Goal: Information Seeking & Learning: Learn about a topic

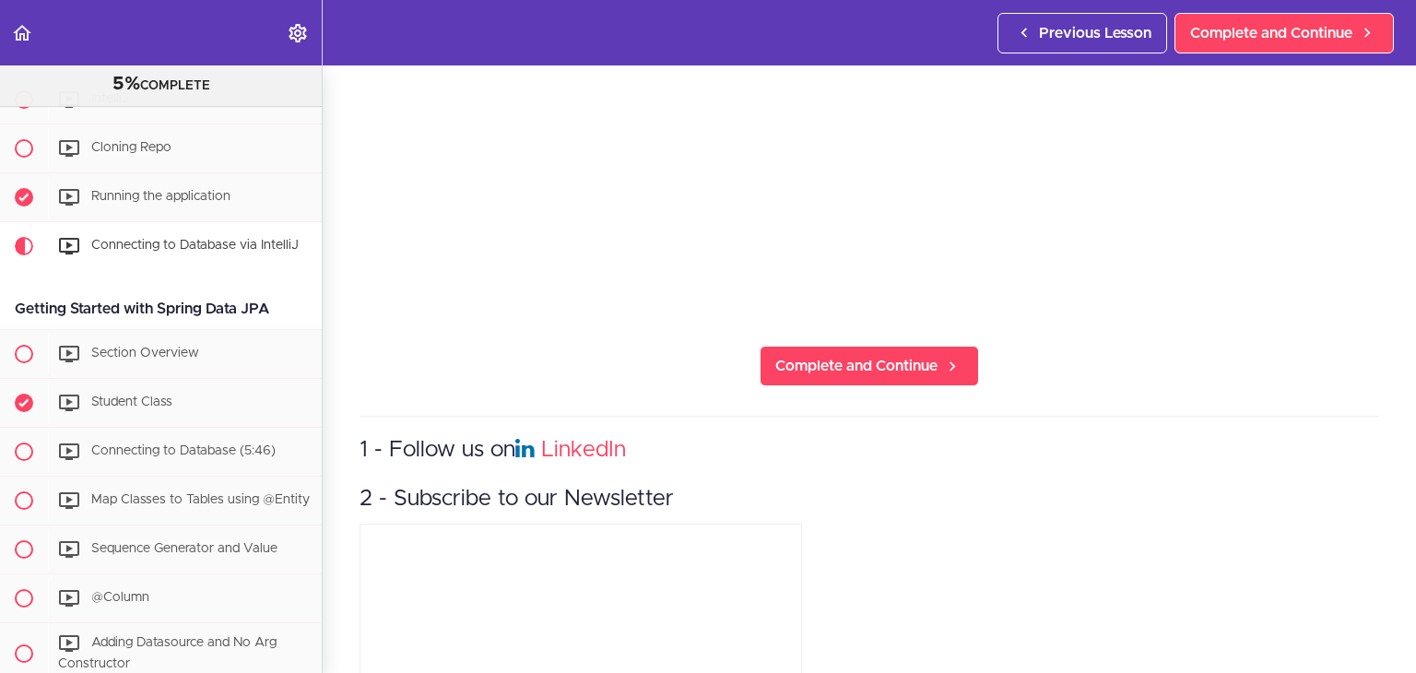
scroll to position [427, 0]
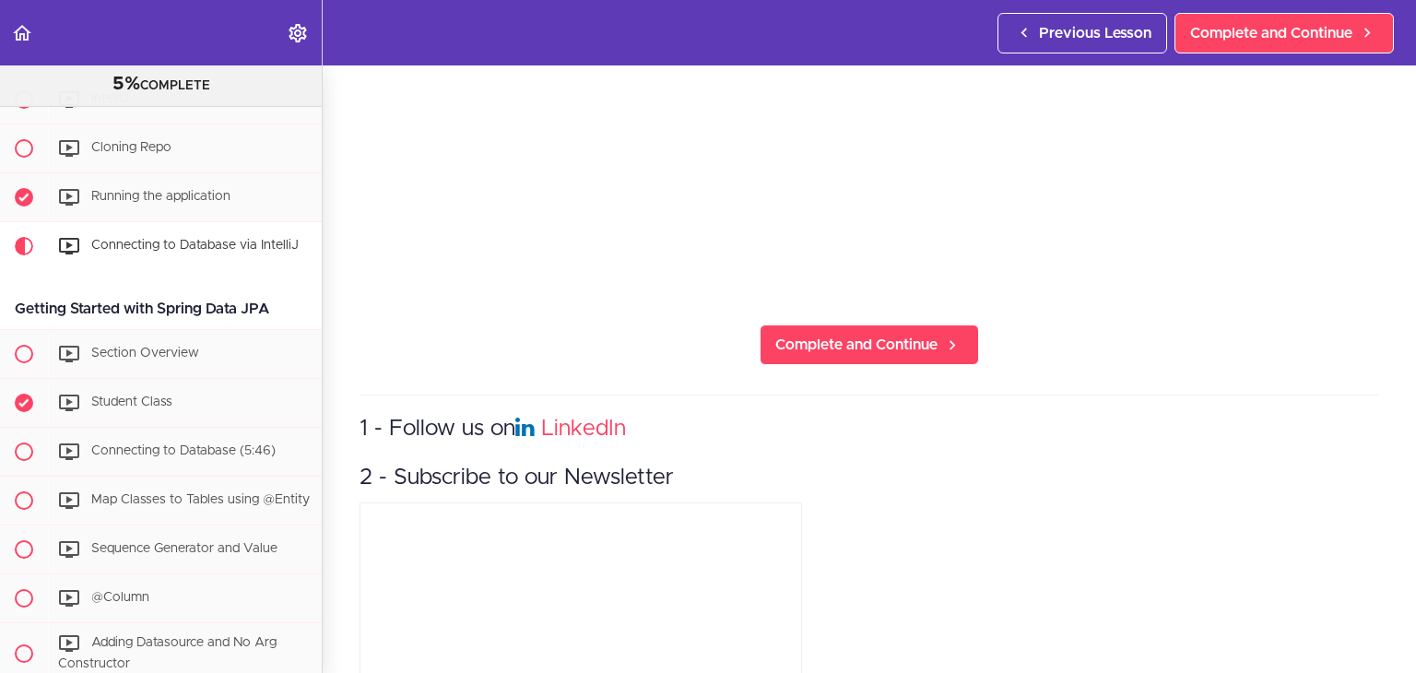
click at [882, 289] on section "Spring Data JPA Master Class 5% COMPLETE Course Overview Join the Community Cou…" at bounding box center [708, 369] width 1416 height 608
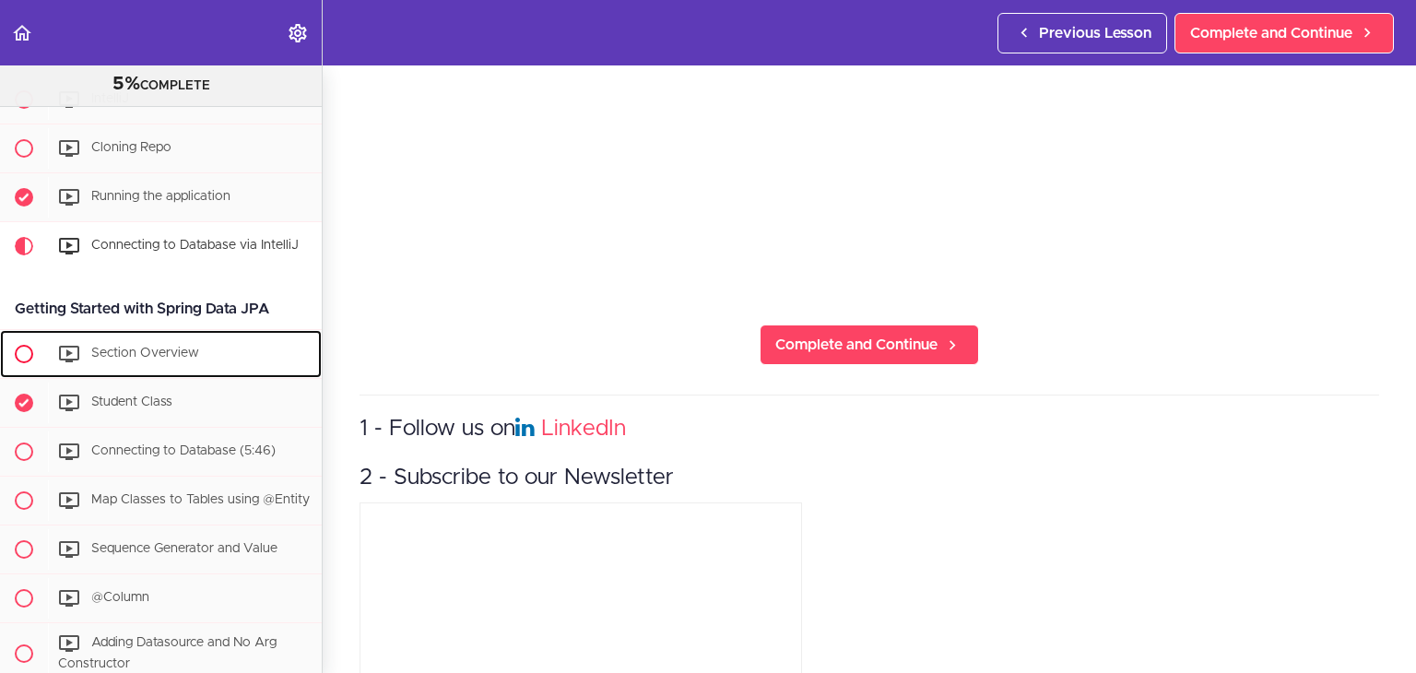
click at [204, 350] on div "Section Overview" at bounding box center [185, 354] width 274 height 41
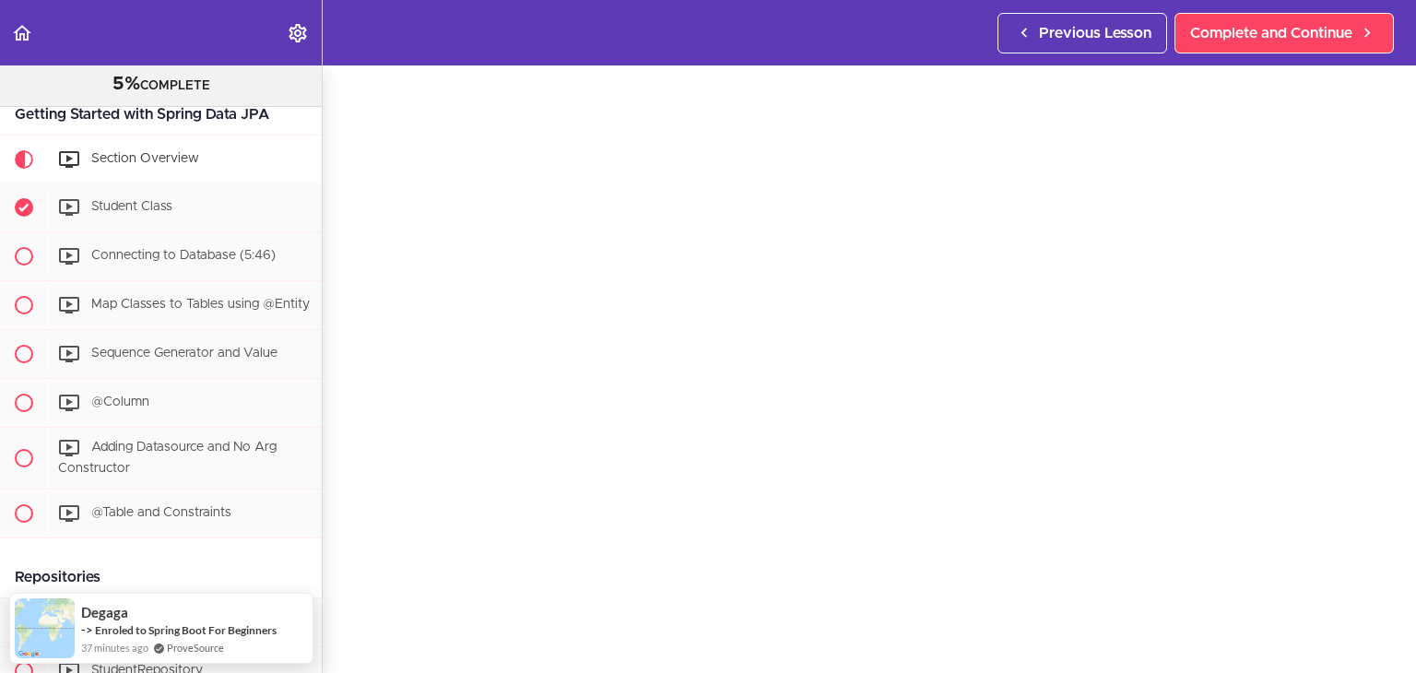
scroll to position [63, 0]
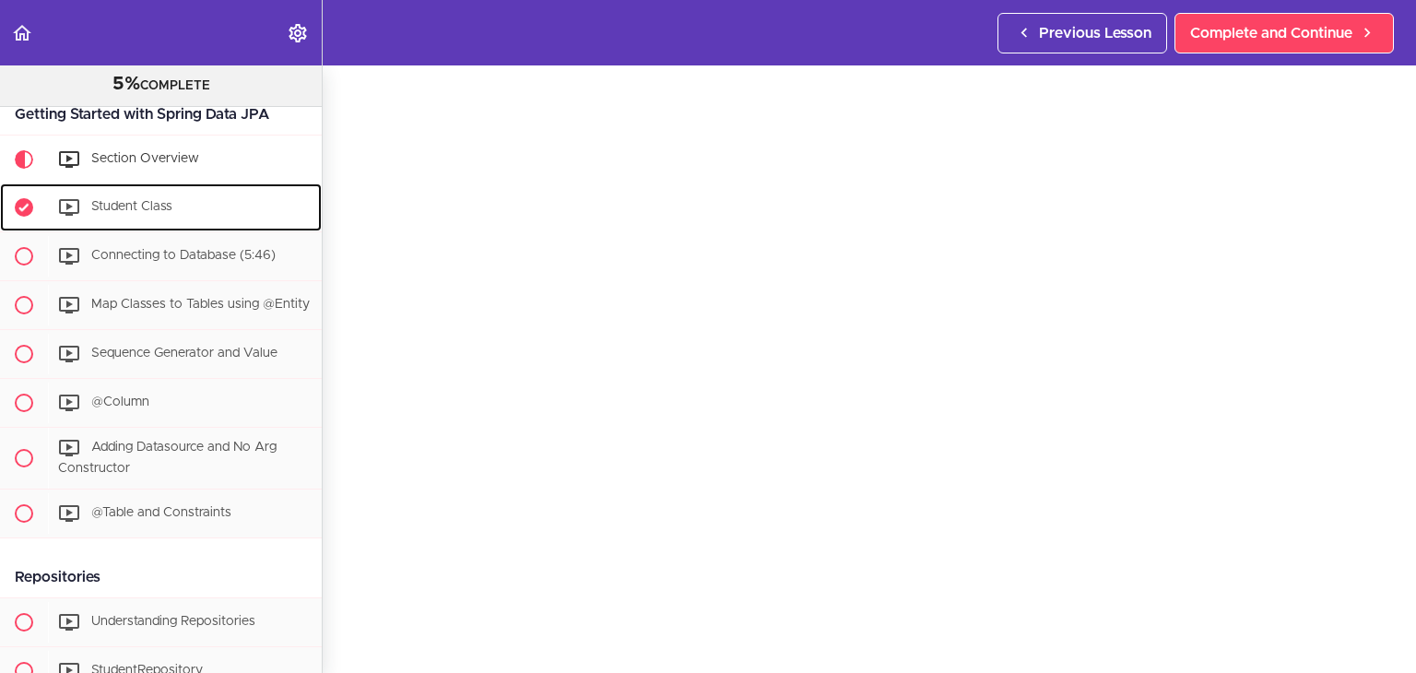
click at [207, 207] on div "Student Class" at bounding box center [185, 207] width 274 height 41
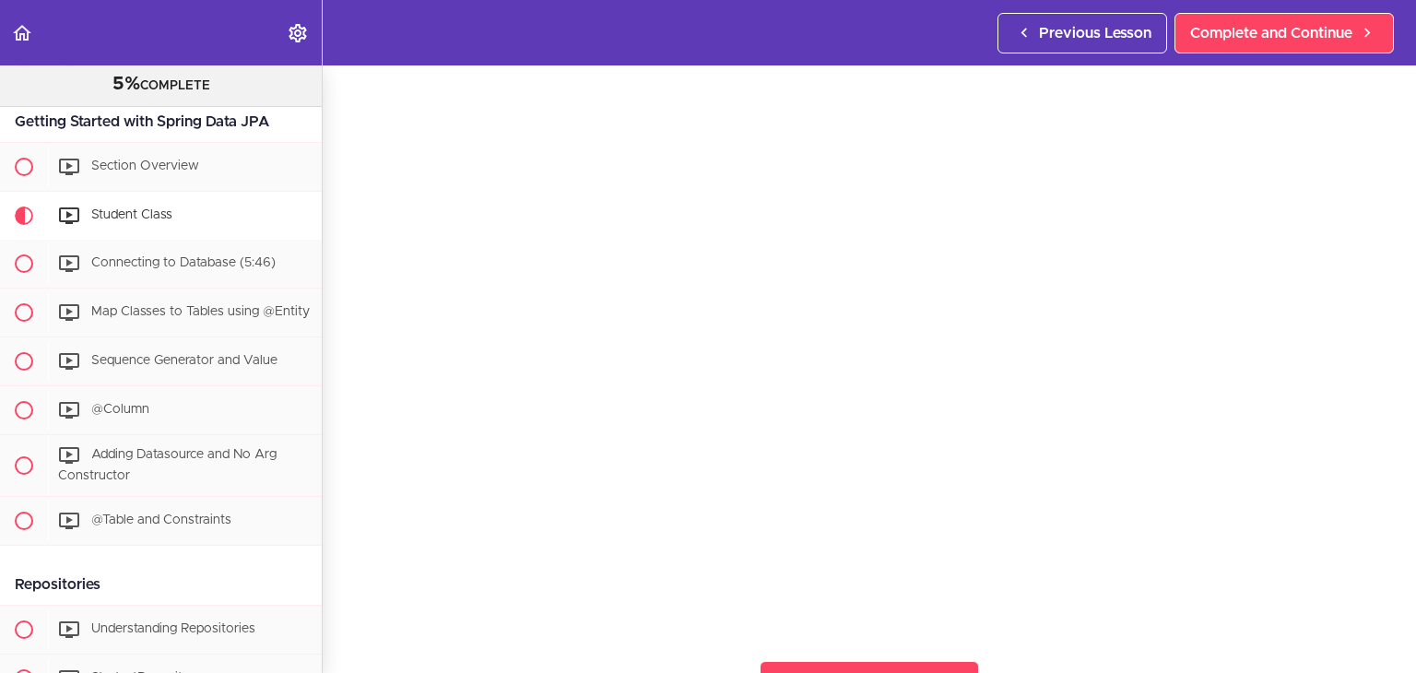
scroll to position [77, 0]
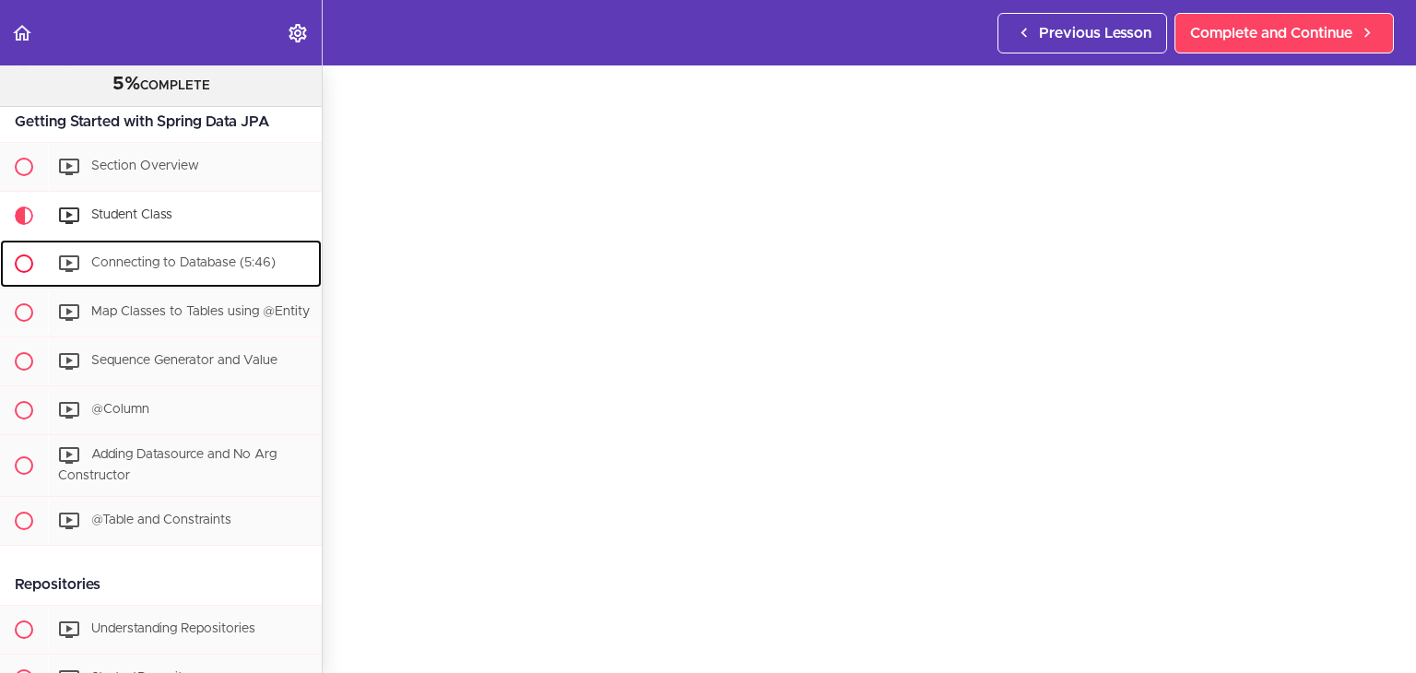
click at [201, 264] on span "Connecting to Database (5:46)" at bounding box center [183, 262] width 184 height 13
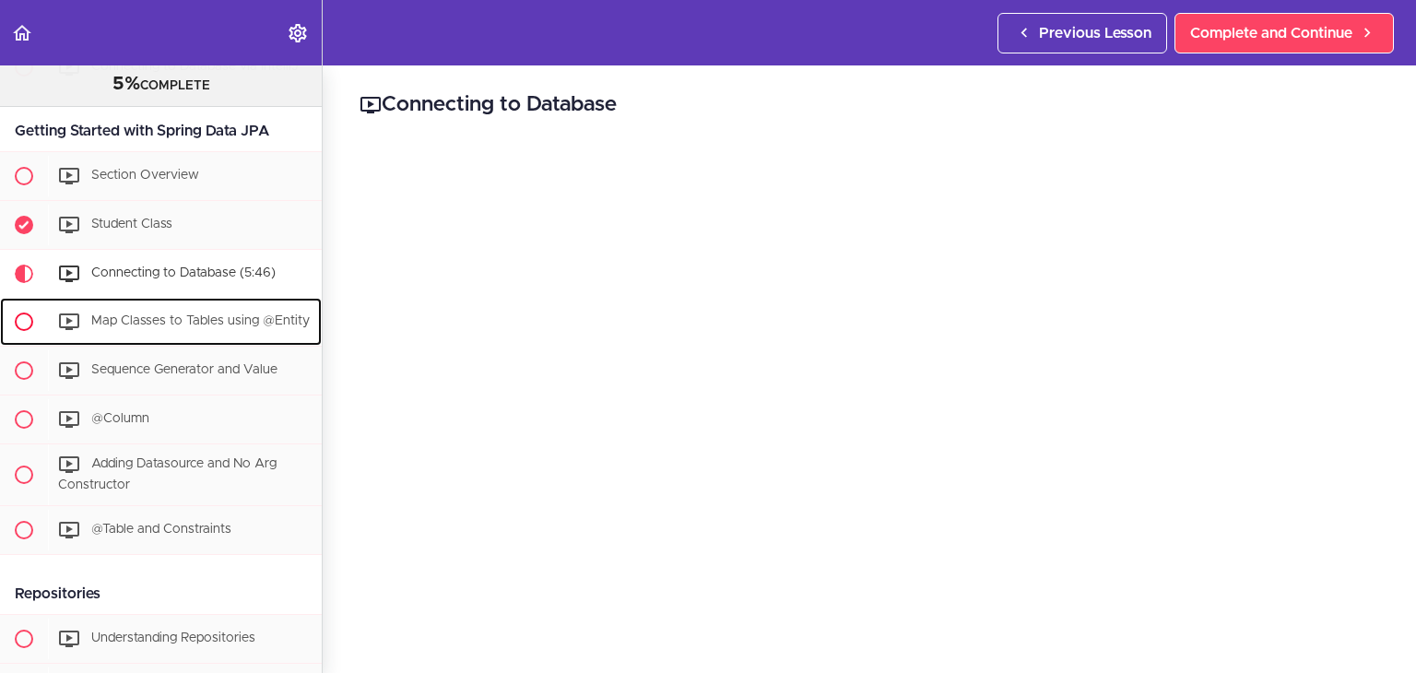
click at [177, 322] on div "Map Classes to Tables using @Entity" at bounding box center [185, 322] width 274 height 41
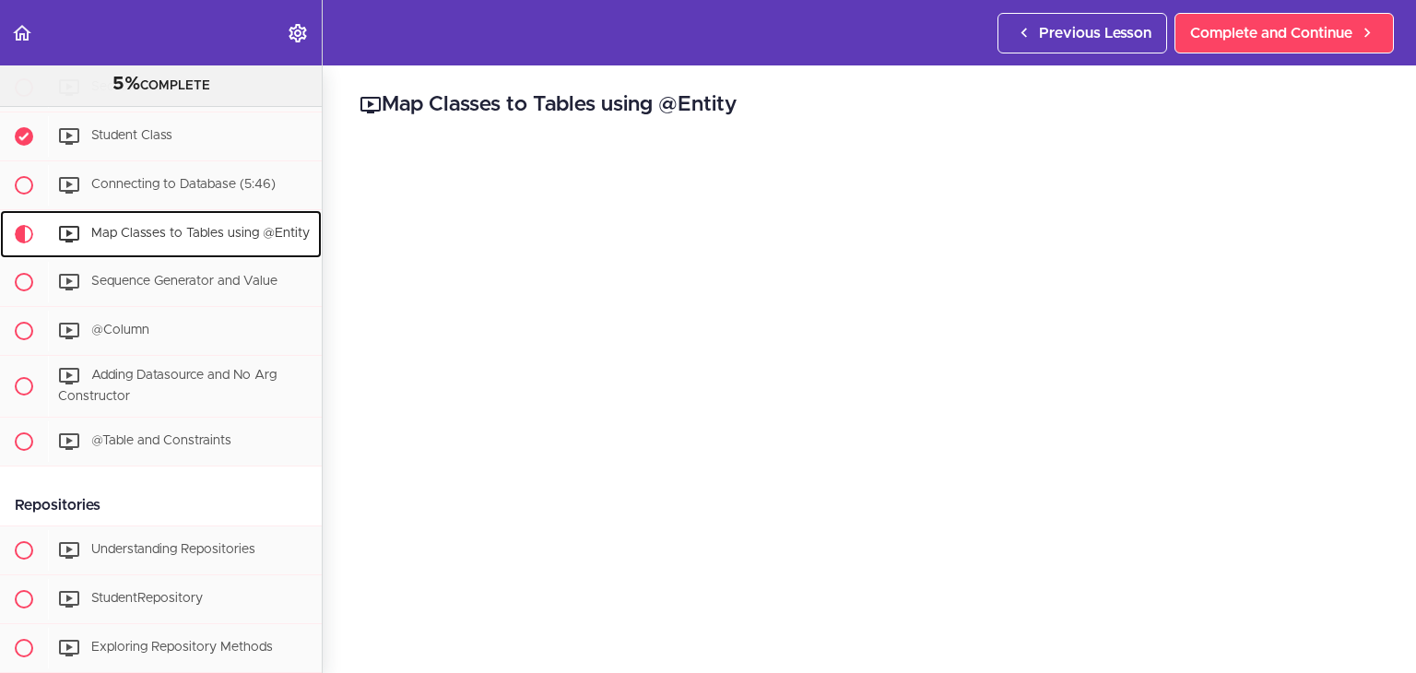
scroll to position [802, 0]
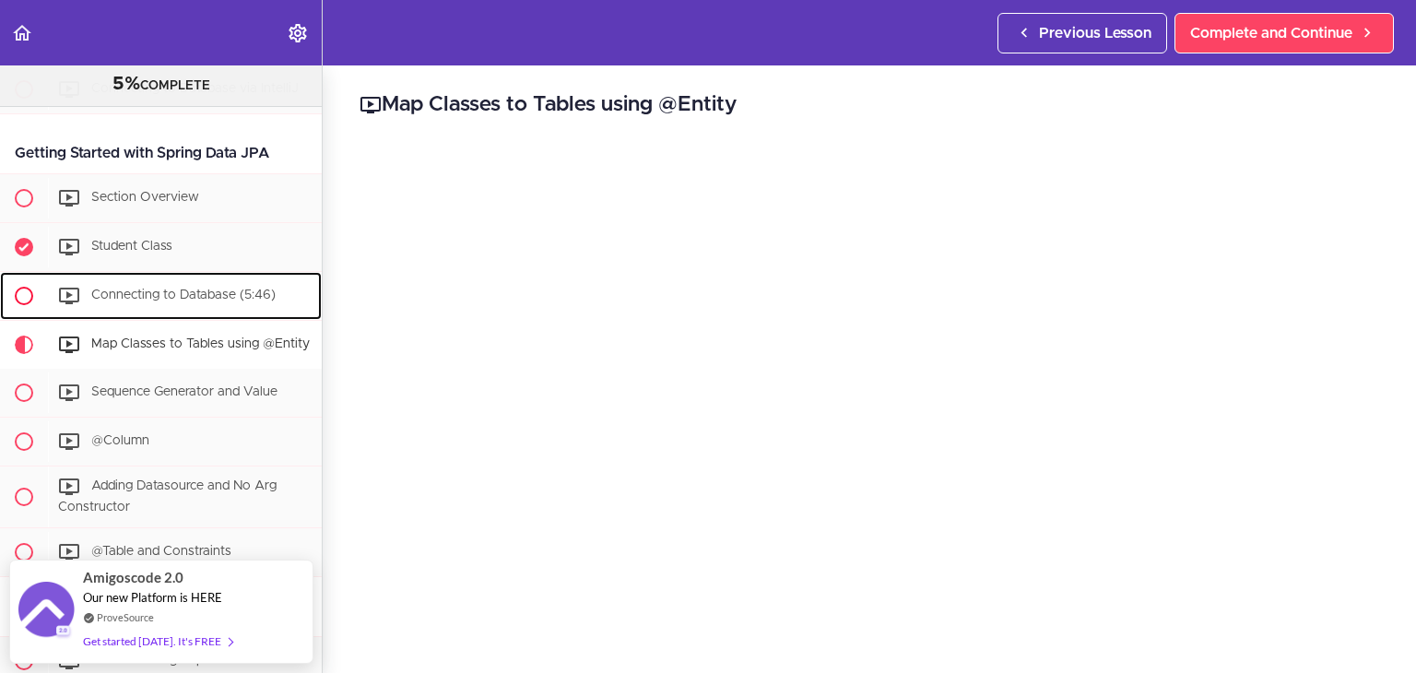
click at [164, 293] on span "Connecting to Database (5:46)" at bounding box center [183, 295] width 184 height 13
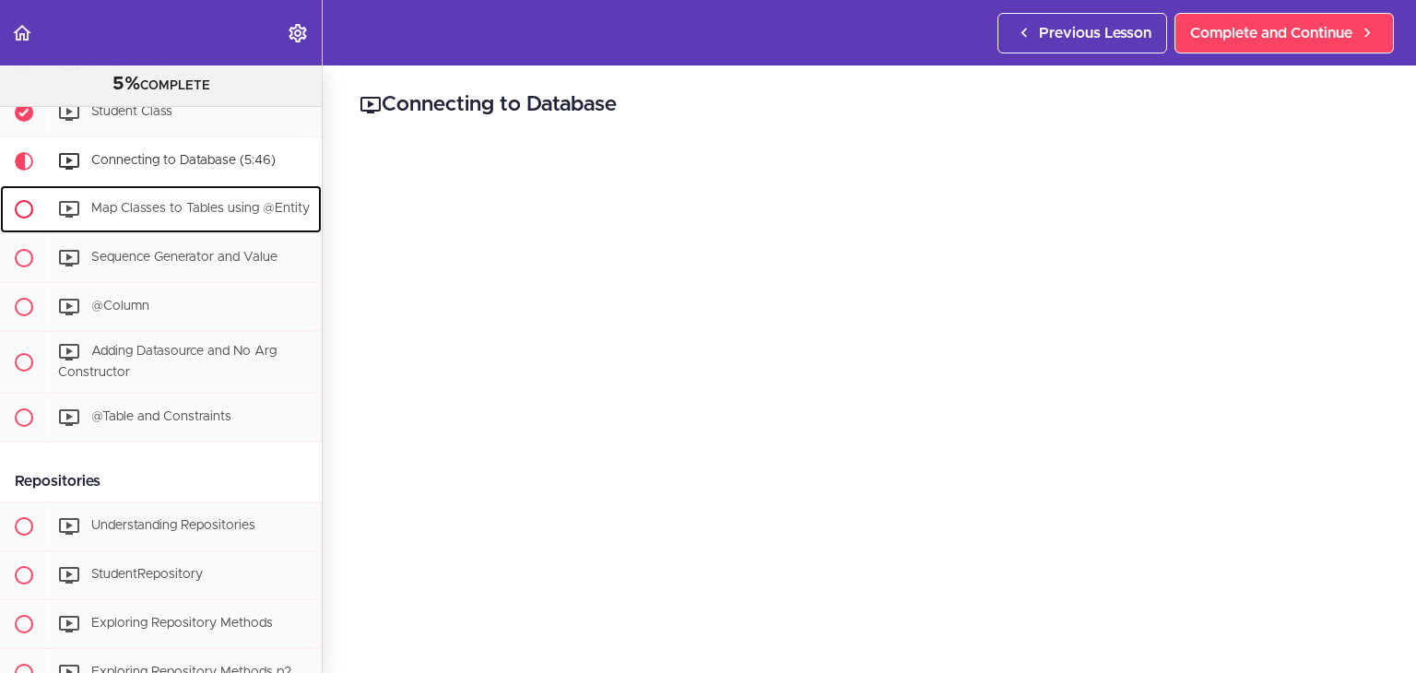
click at [207, 215] on div "Map Classes to Tables using @Entity" at bounding box center [185, 209] width 274 height 41
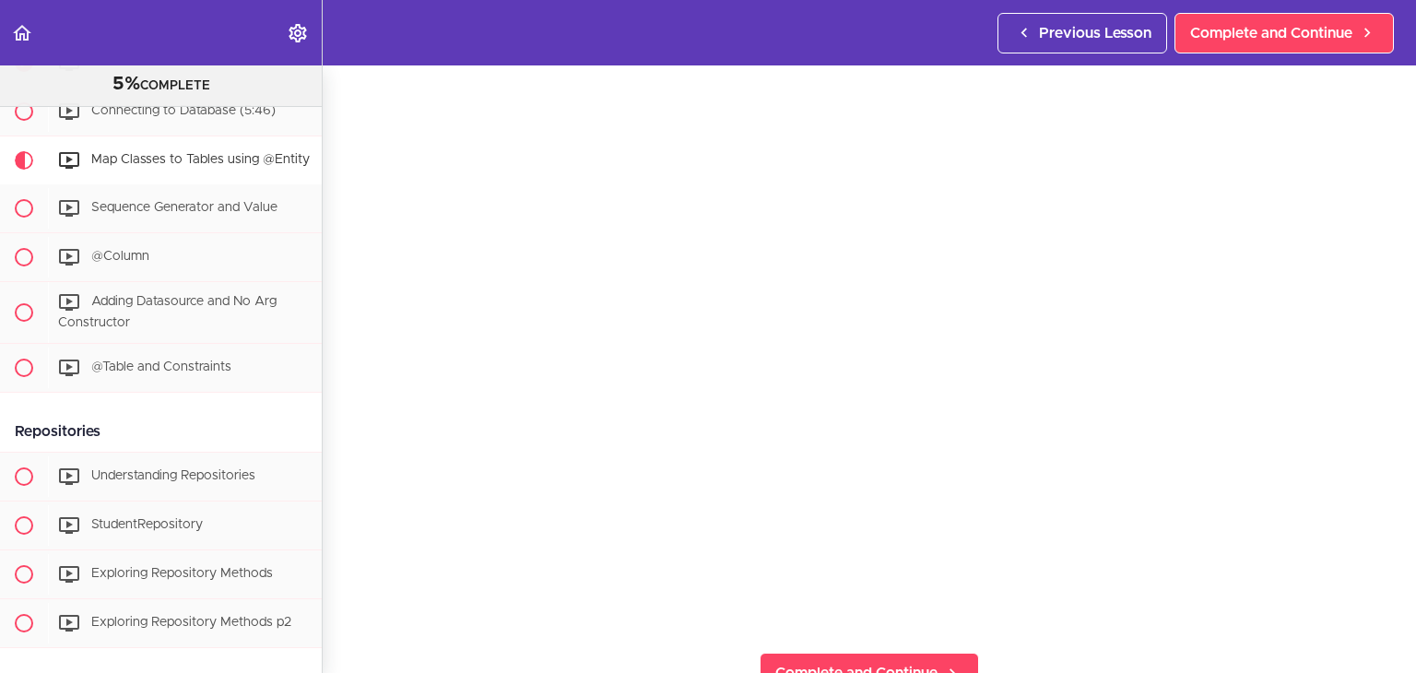
scroll to position [800, 0]
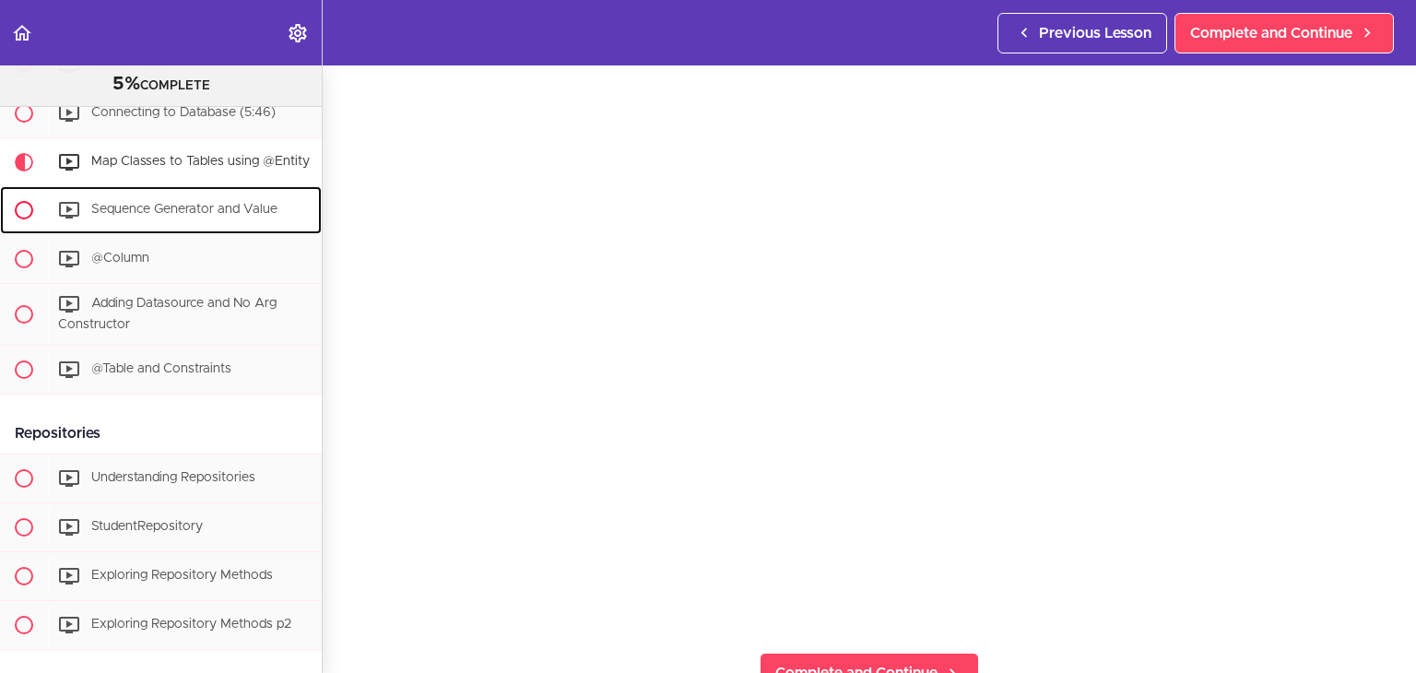
click at [194, 216] on span "Sequence Generator and Value" at bounding box center [184, 209] width 186 height 13
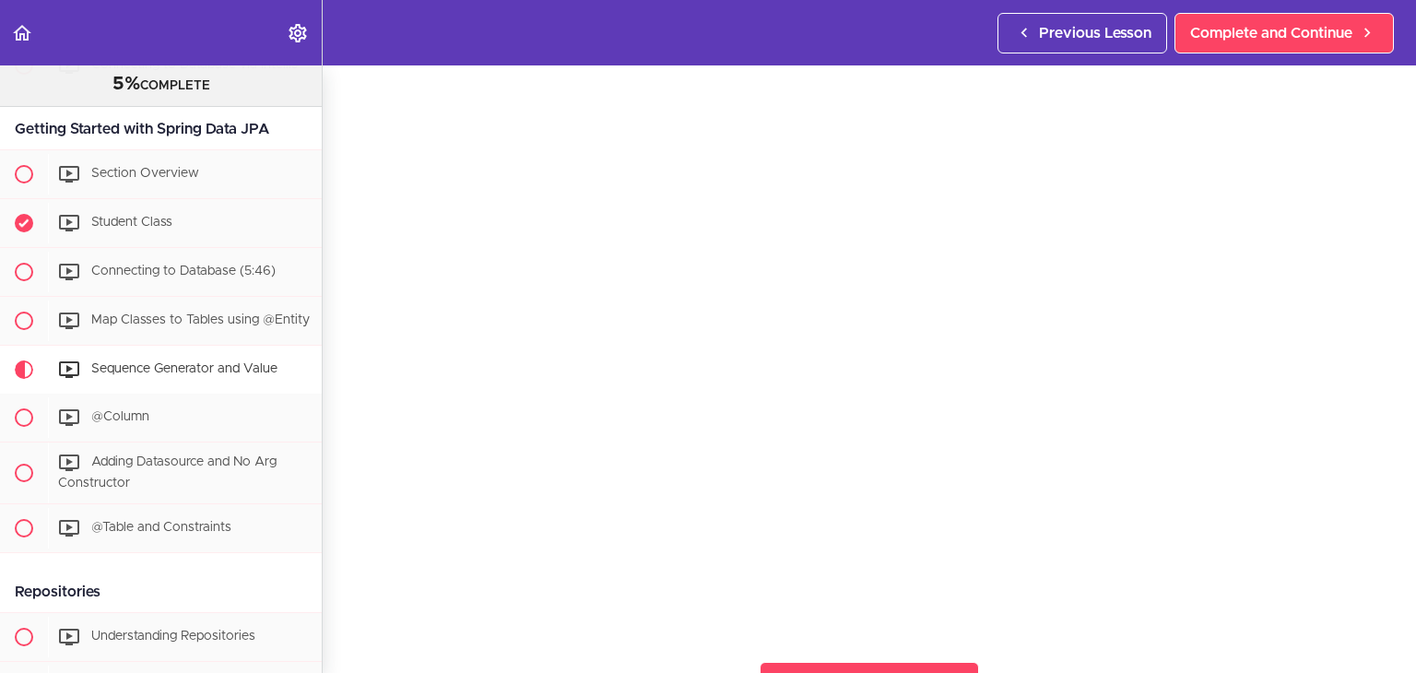
scroll to position [92, 0]
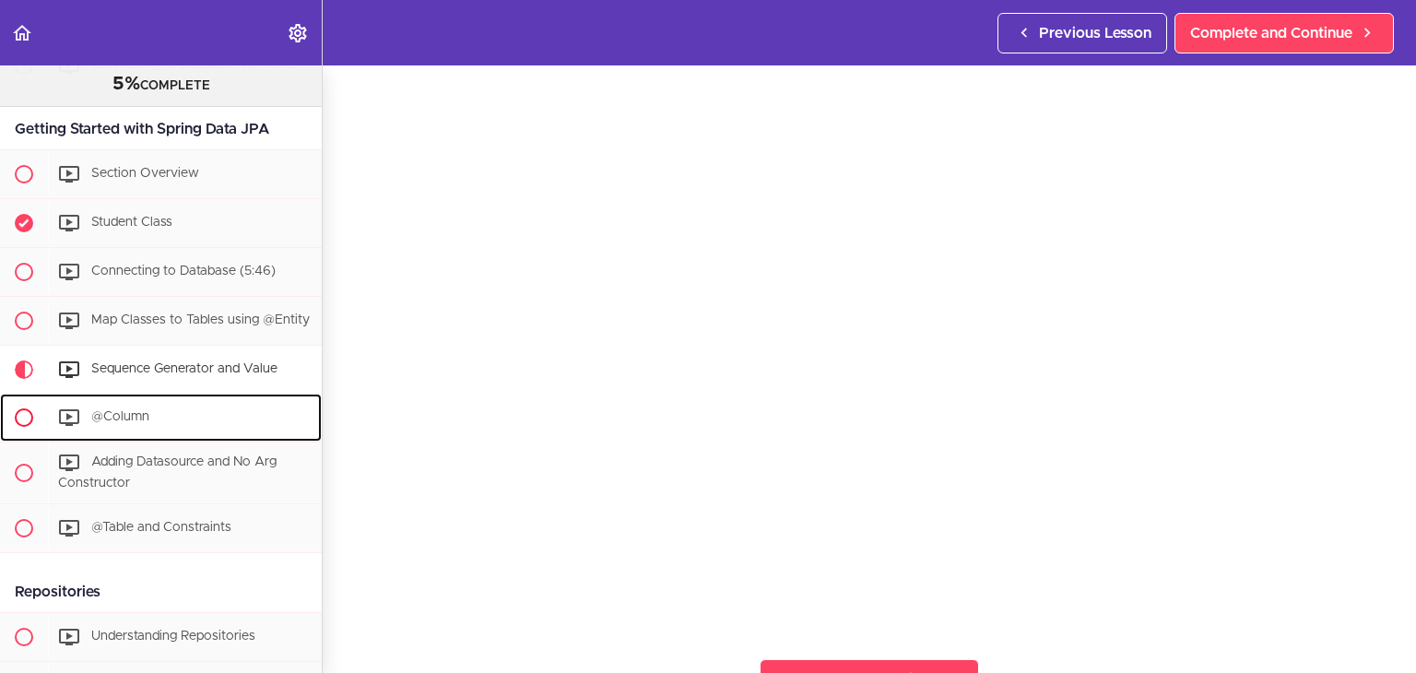
click at [154, 419] on div "@Column" at bounding box center [185, 417] width 274 height 41
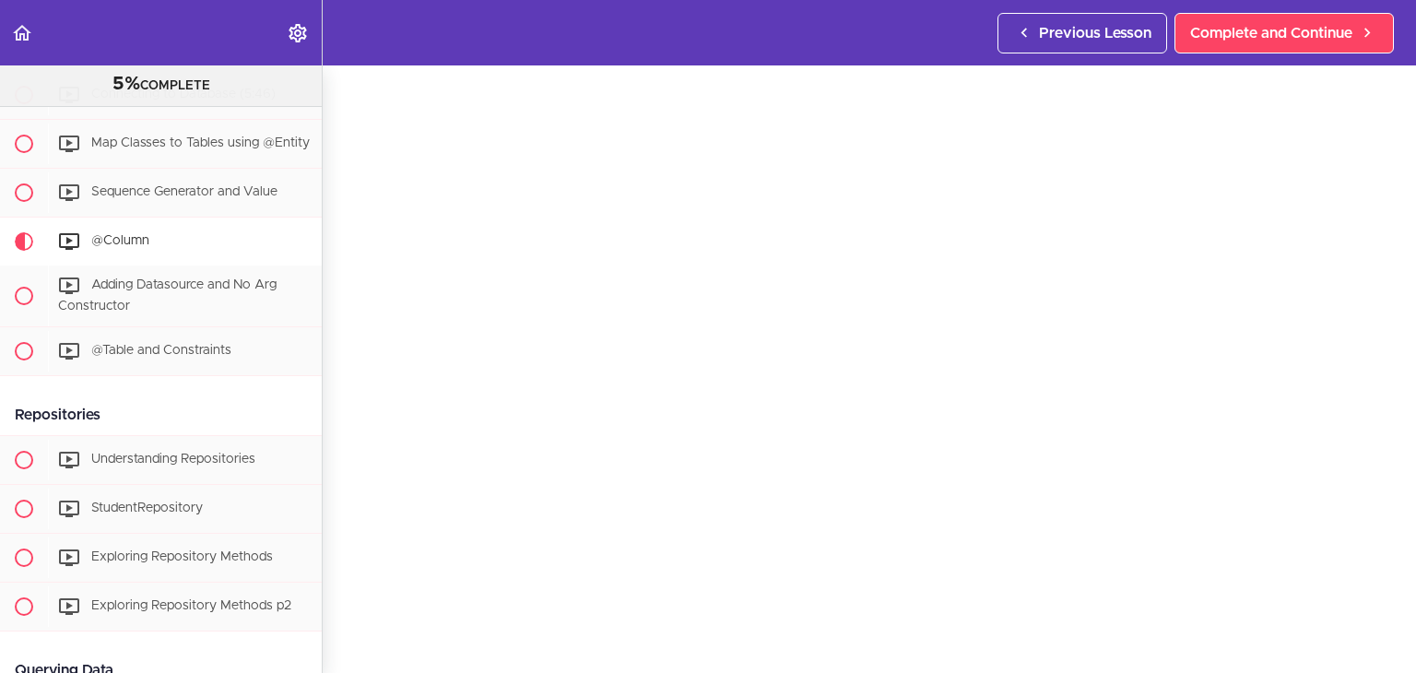
scroll to position [911, 0]
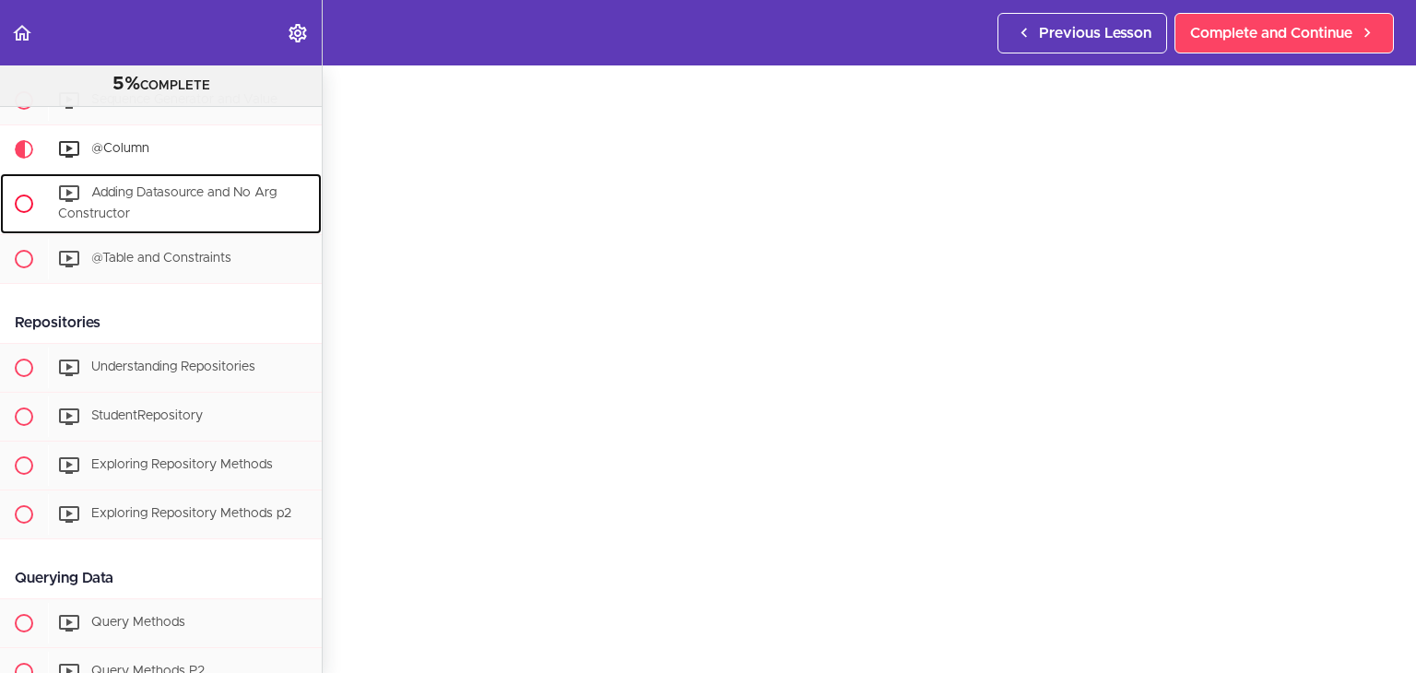
click at [133, 185] on div "Adding Datasource and No Arg Constructor" at bounding box center [185, 203] width 274 height 61
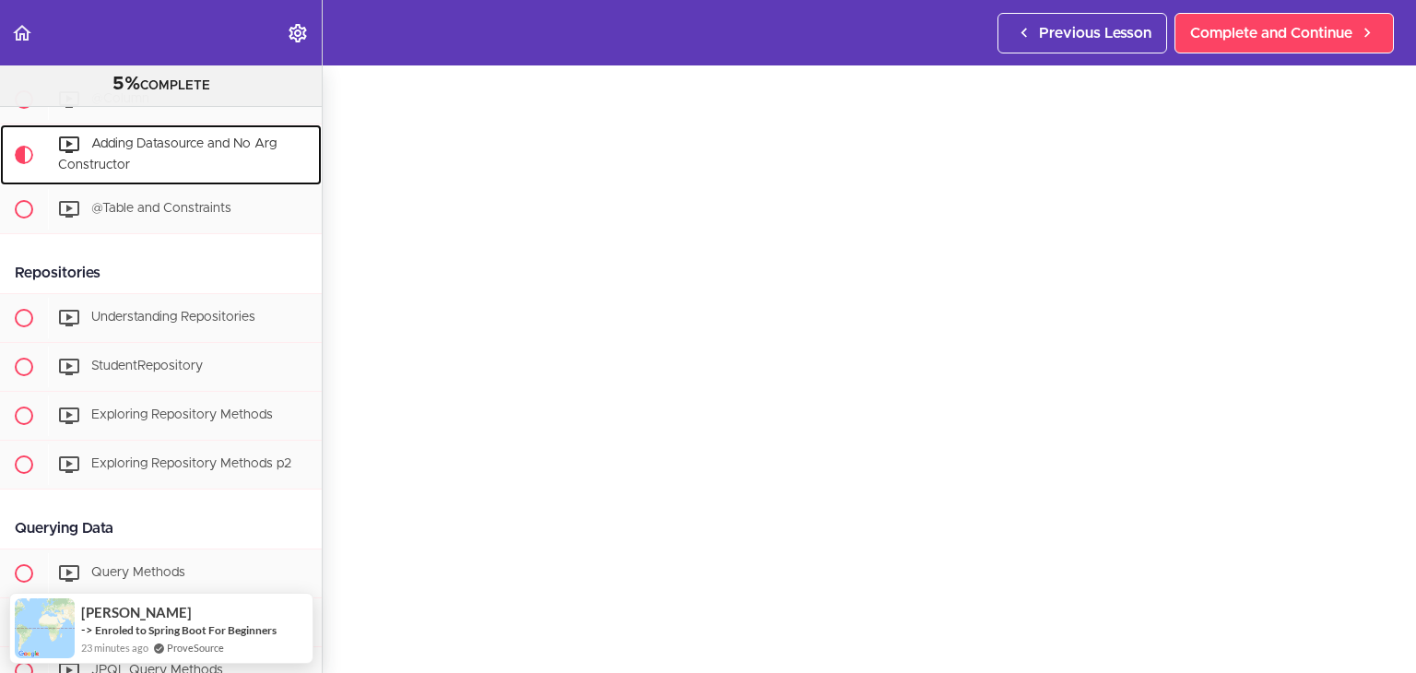
scroll to position [51, 0]
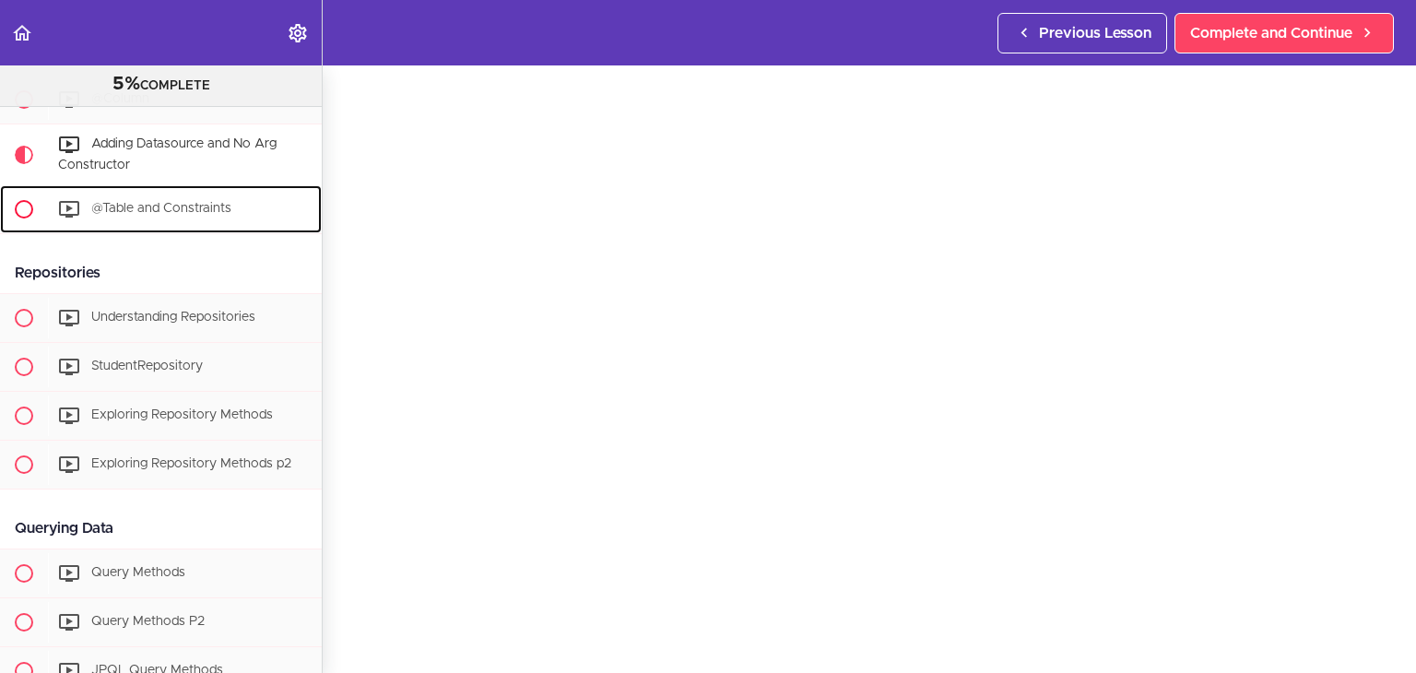
click at [255, 218] on div "@Table and Constraints" at bounding box center [185, 209] width 274 height 41
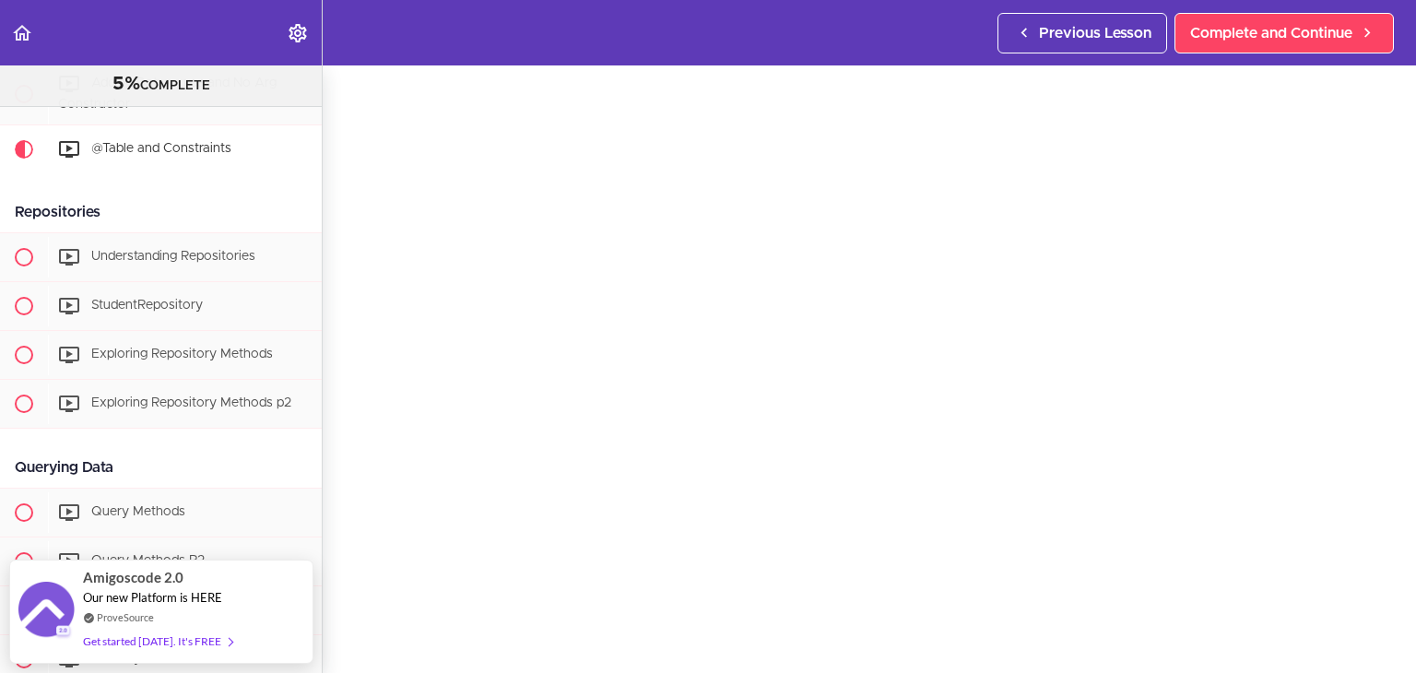
scroll to position [57, 0]
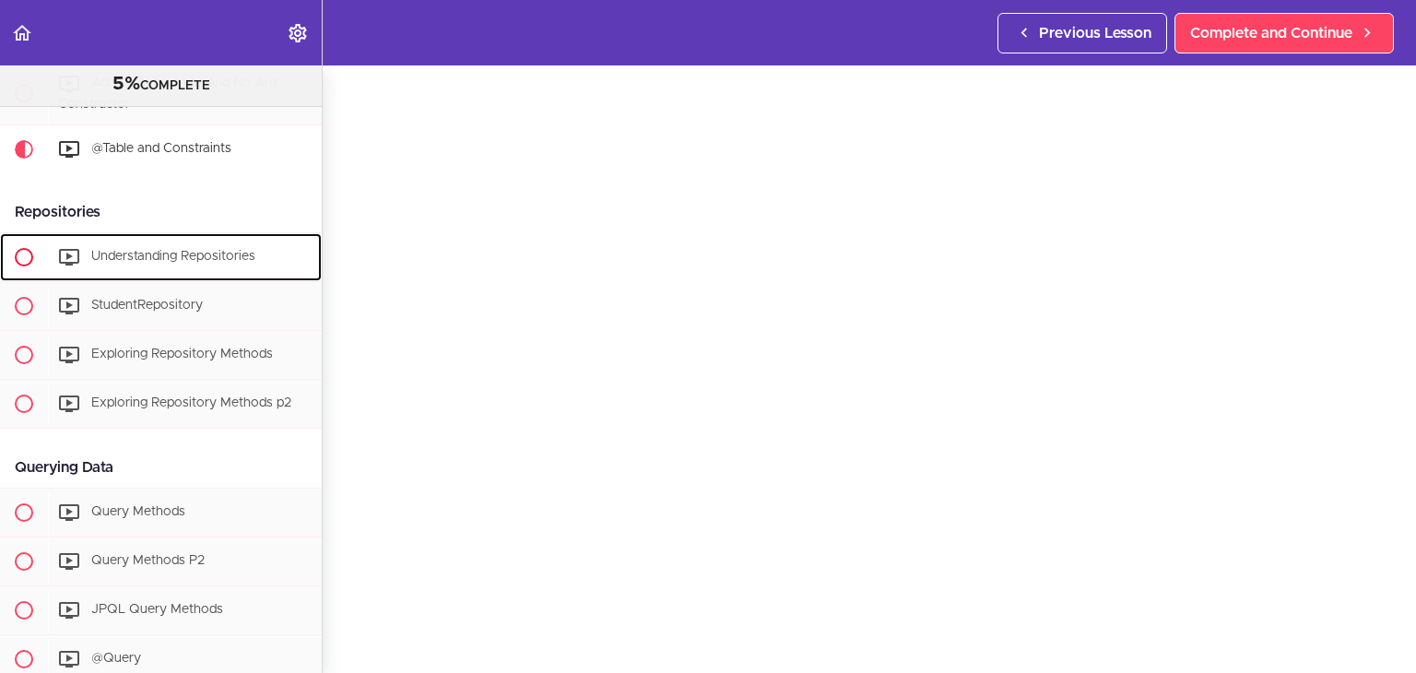
click at [160, 262] on span "Understanding Repositories" at bounding box center [173, 256] width 164 height 13
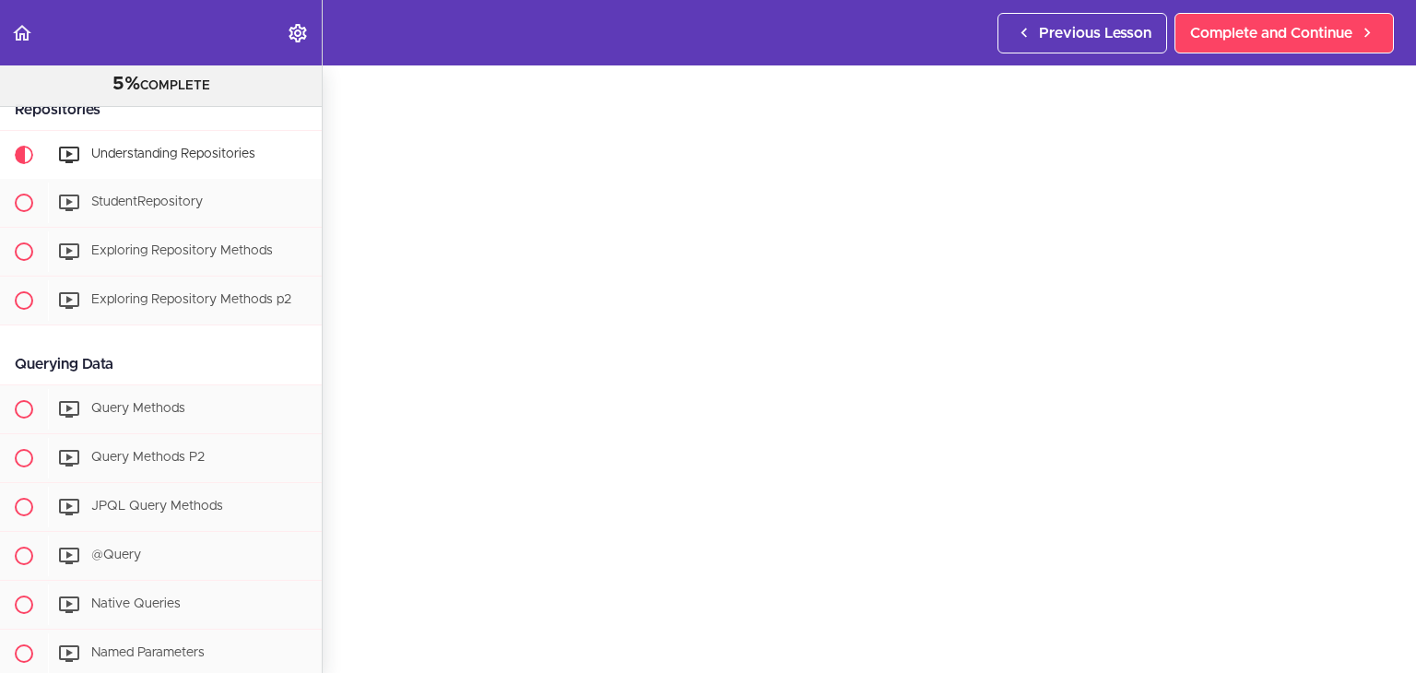
scroll to position [64, 0]
